Goal: Use online tool/utility: Utilize a website feature to perform a specific function

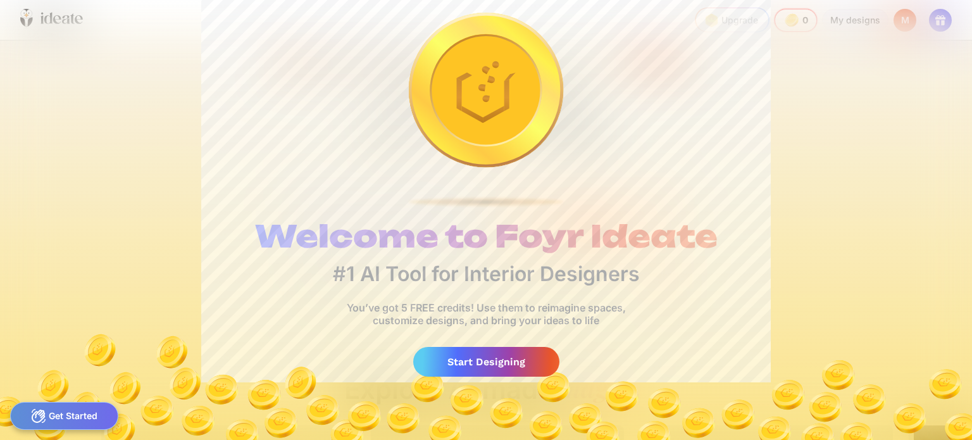
click at [497, 363] on div "Start Designing" at bounding box center [486, 362] width 146 height 30
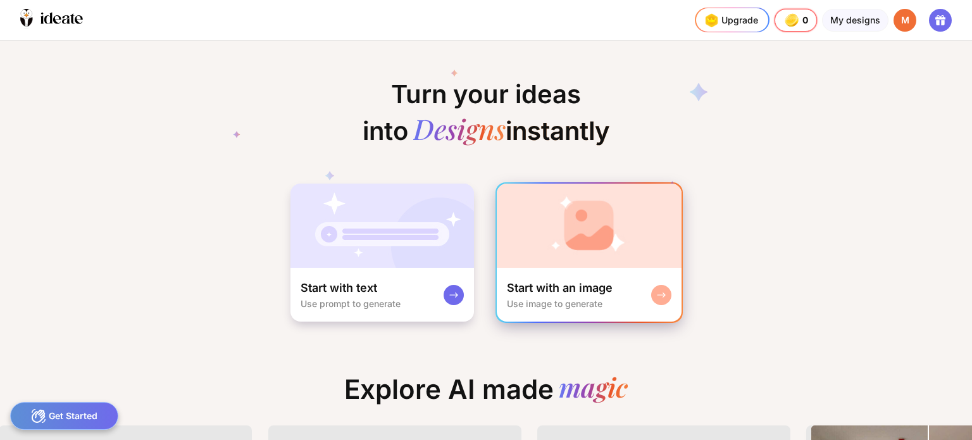
click at [542, 288] on div "Start with an image" at bounding box center [560, 287] width 106 height 15
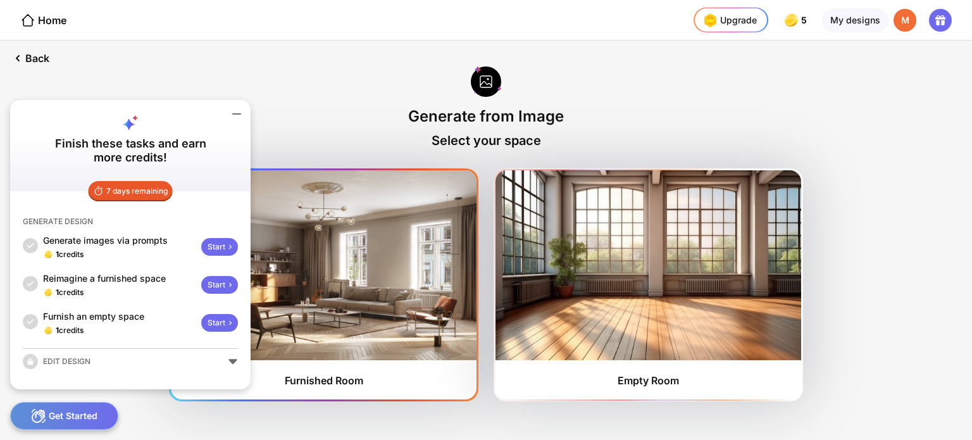
click at [440, 271] on img at bounding box center [324, 265] width 306 height 190
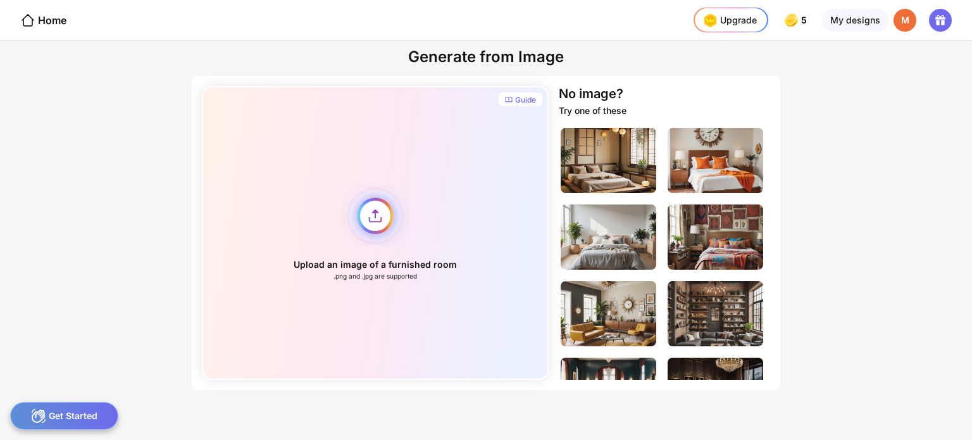
click at [463, 217] on div "Upload an image of a furnished room .png and .jpg are supported" at bounding box center [375, 232] width 347 height 293
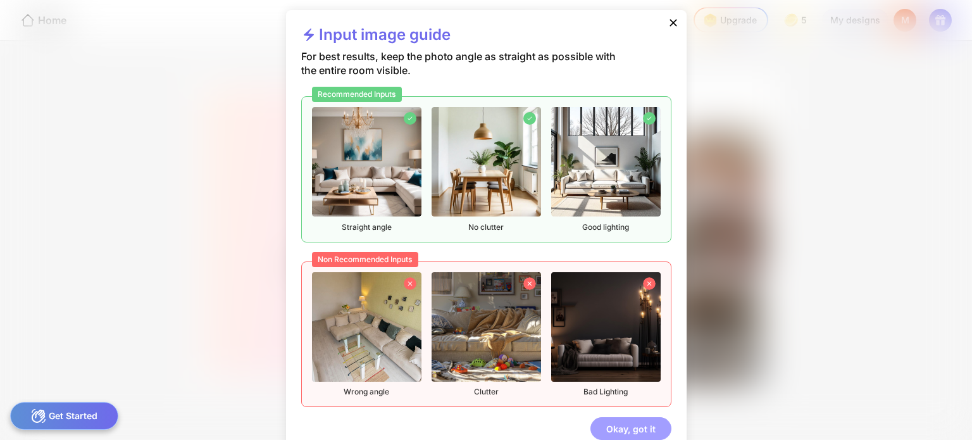
click at [609, 432] on div "Okay, got it" at bounding box center [630, 428] width 81 height 23
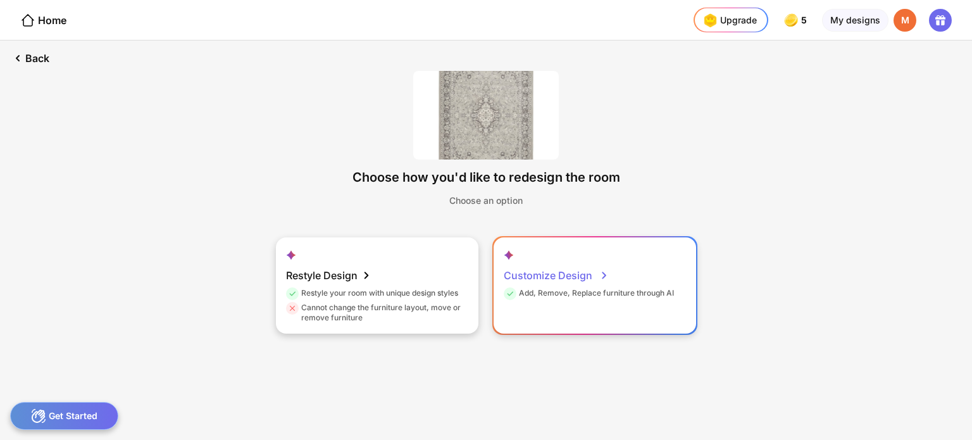
click at [516, 296] on div "Add, Remove, Replace furniture through AI" at bounding box center [588, 295] width 170 height 15
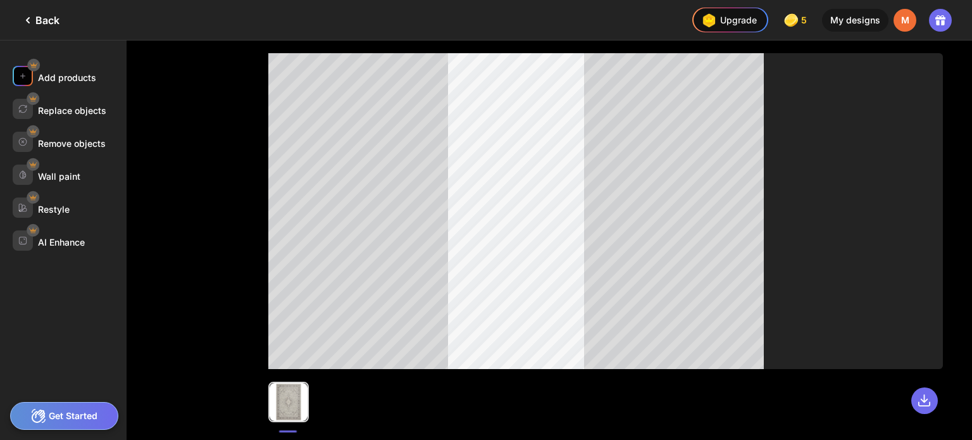
click at [85, 80] on div "Add products" at bounding box center [67, 77] width 58 height 11
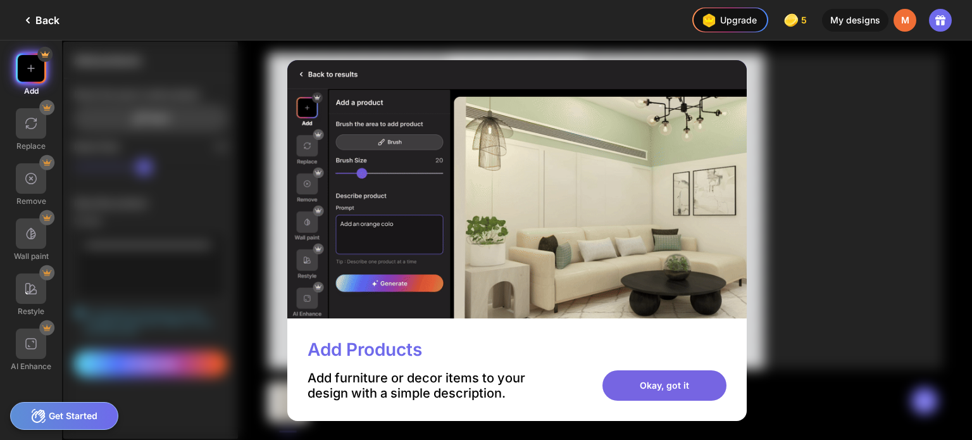
click at [675, 396] on div "Okay, got it" at bounding box center [664, 385] width 124 height 30
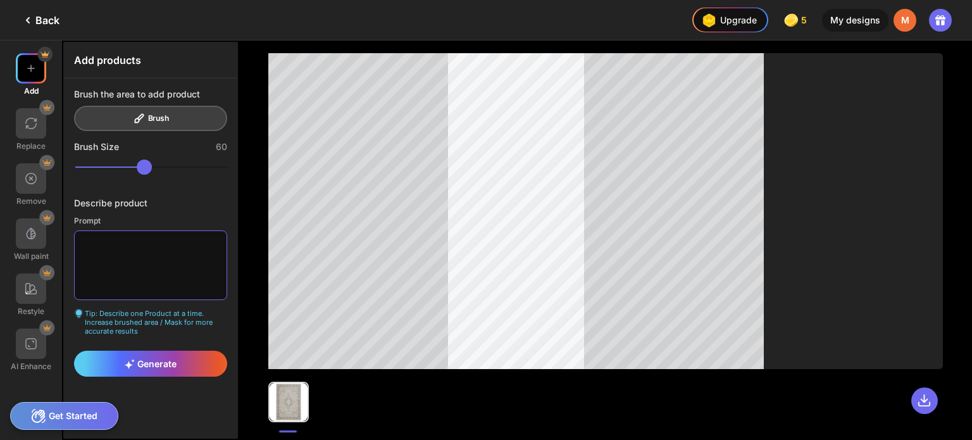
click at [170, 235] on textarea at bounding box center [150, 265] width 153 height 70
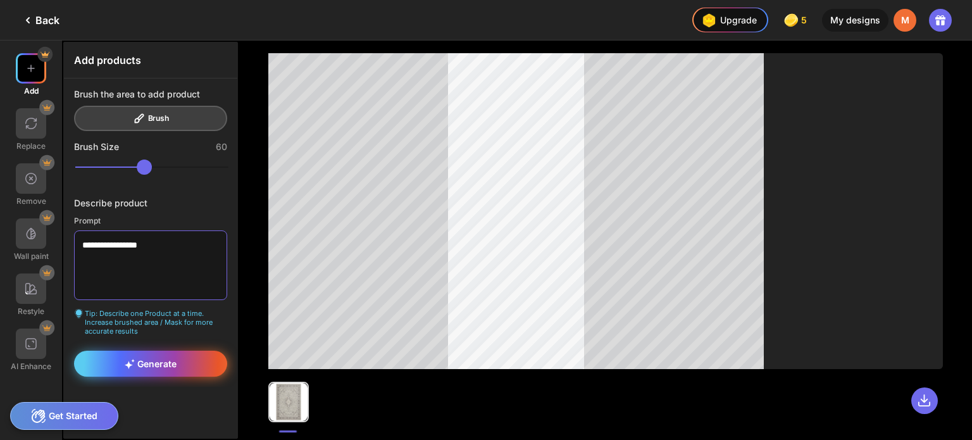
type textarea "**********"
click at [133, 359] on icon at bounding box center [130, 364] width 10 height 10
click at [177, 354] on div "Generate" at bounding box center [150, 363] width 153 height 26
